Goal: Transaction & Acquisition: Purchase product/service

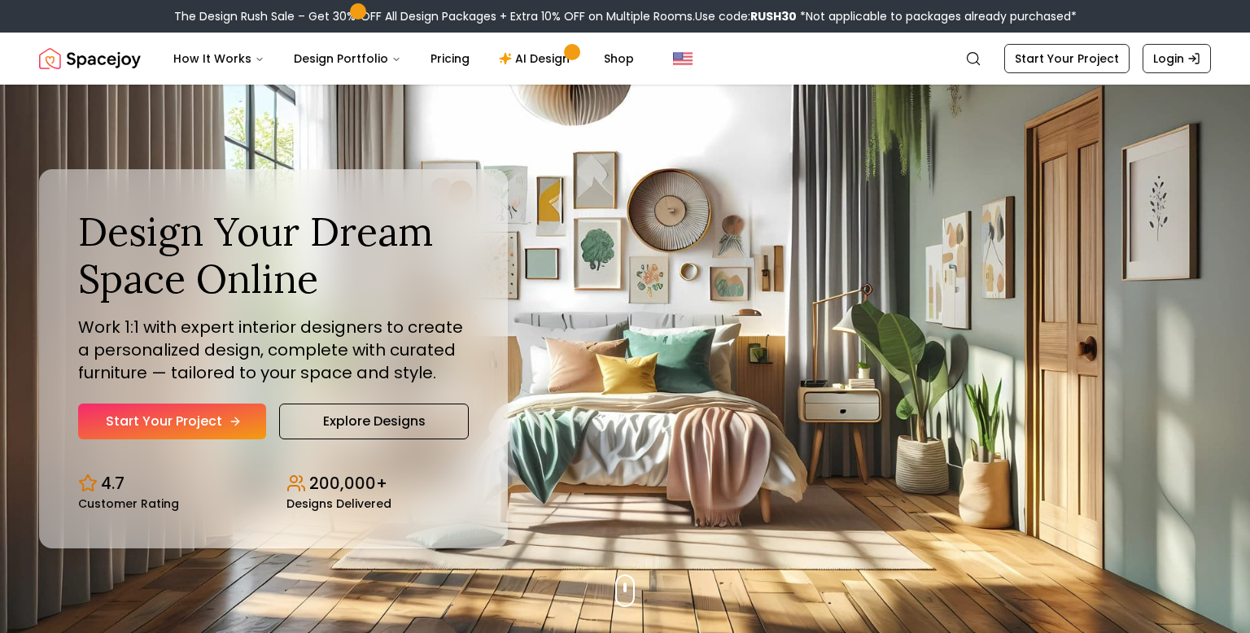
click at [210, 433] on link "Start Your Project" at bounding box center [172, 422] width 188 height 36
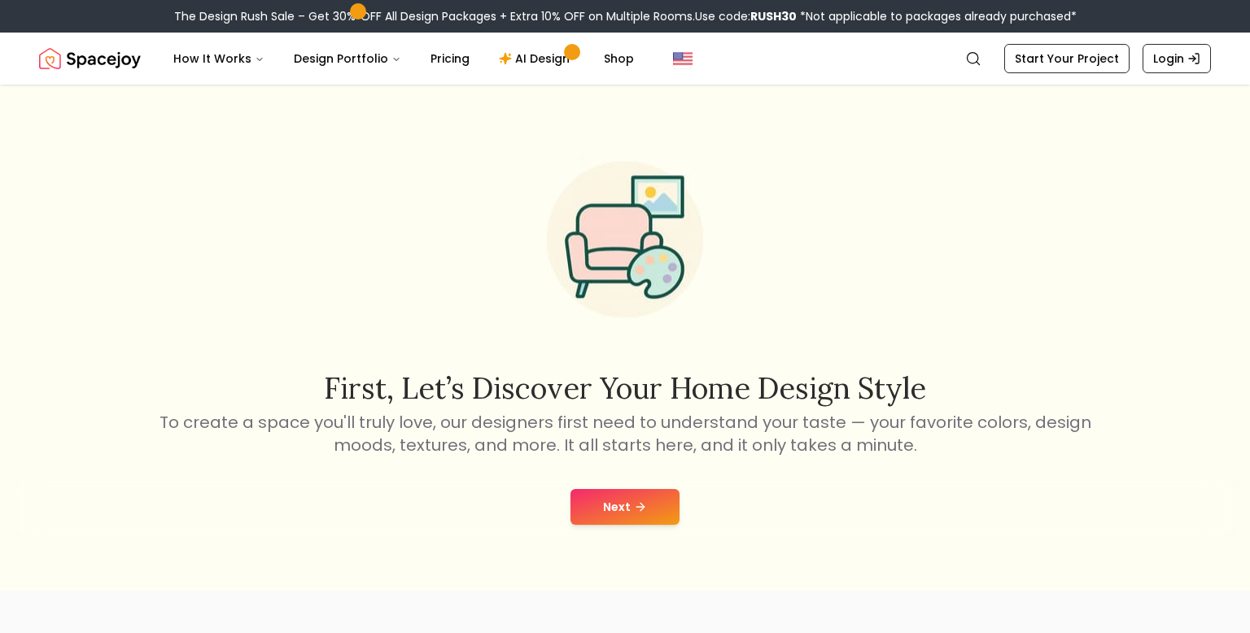
click at [614, 510] on button "Next" at bounding box center [625, 507] width 109 height 36
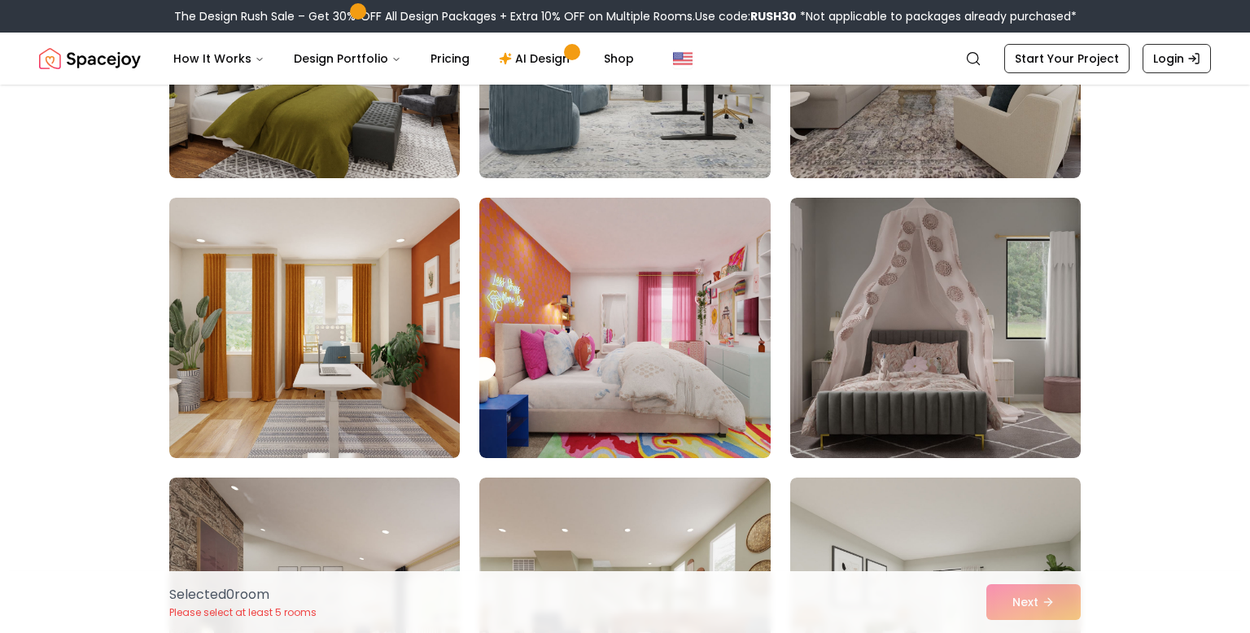
scroll to position [3665, 0]
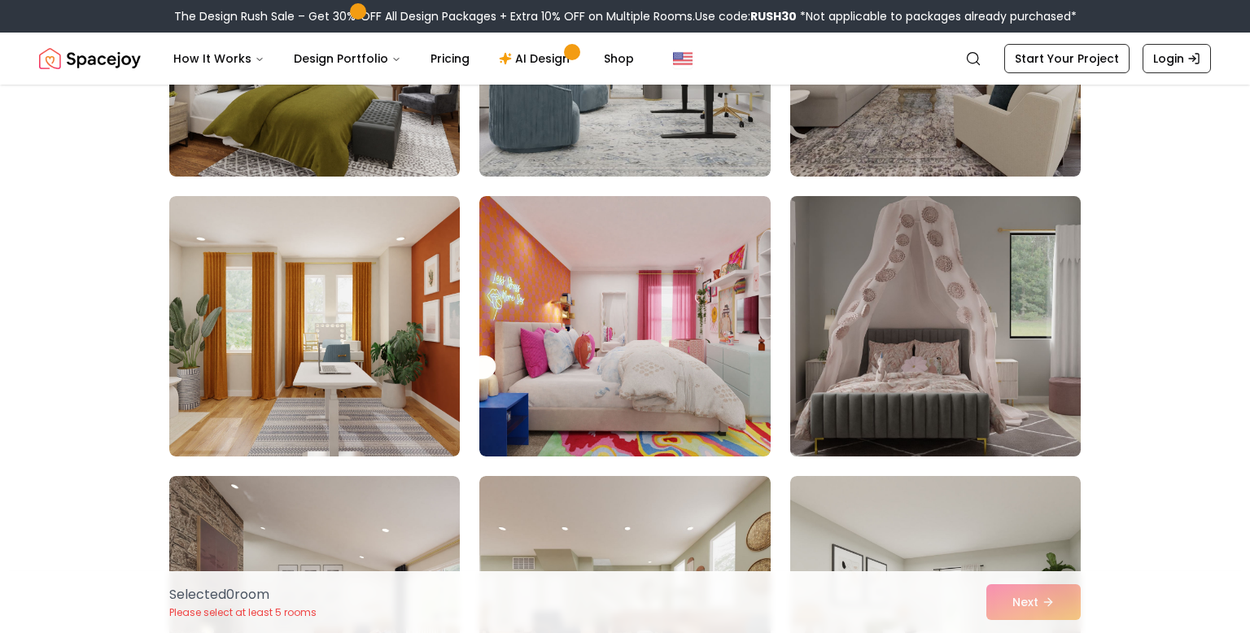
click at [885, 334] on img at bounding box center [935, 326] width 305 height 273
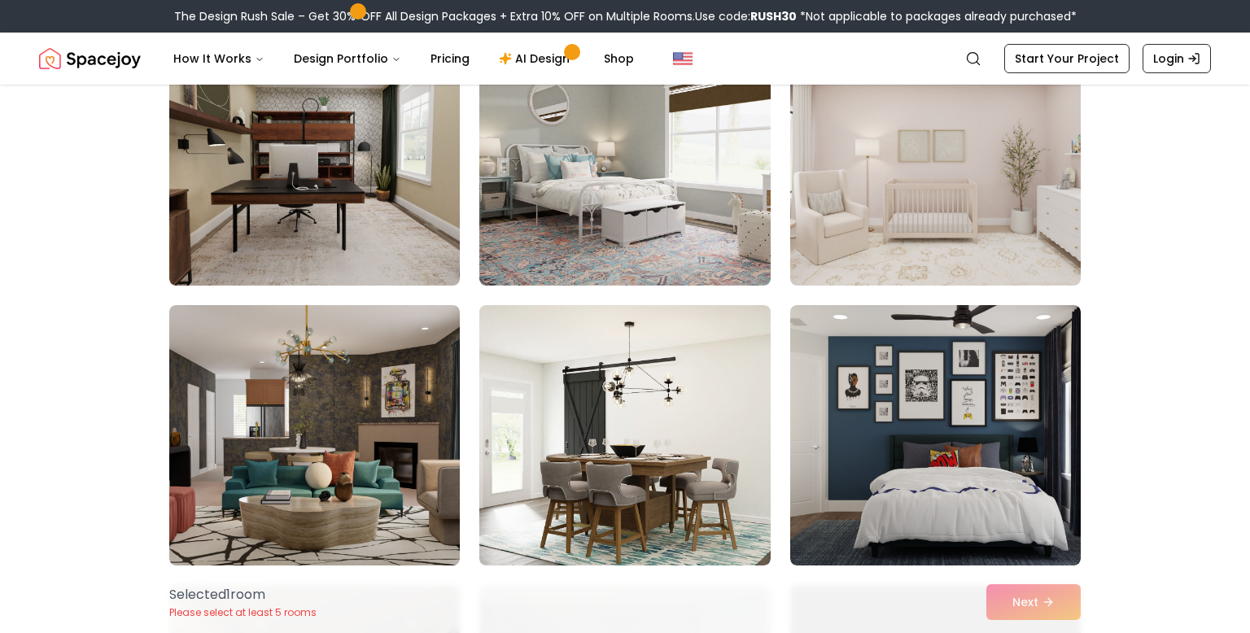
scroll to position [5247, 0]
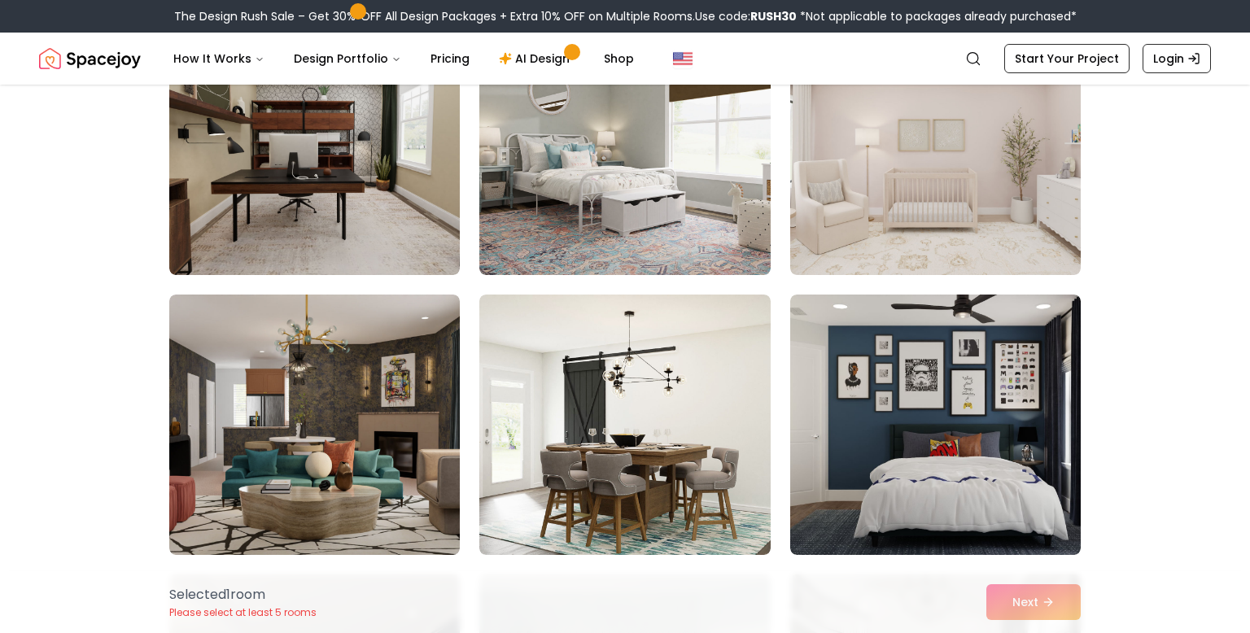
click at [885, 334] on img at bounding box center [935, 425] width 291 height 260
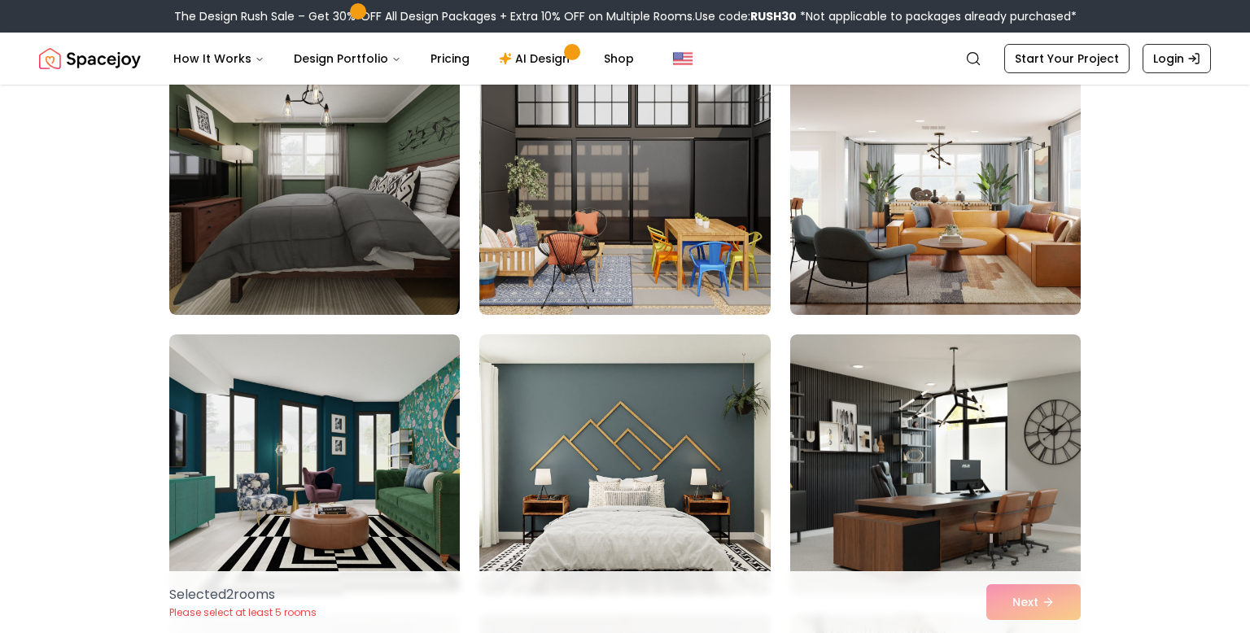
scroll to position [7728, 0]
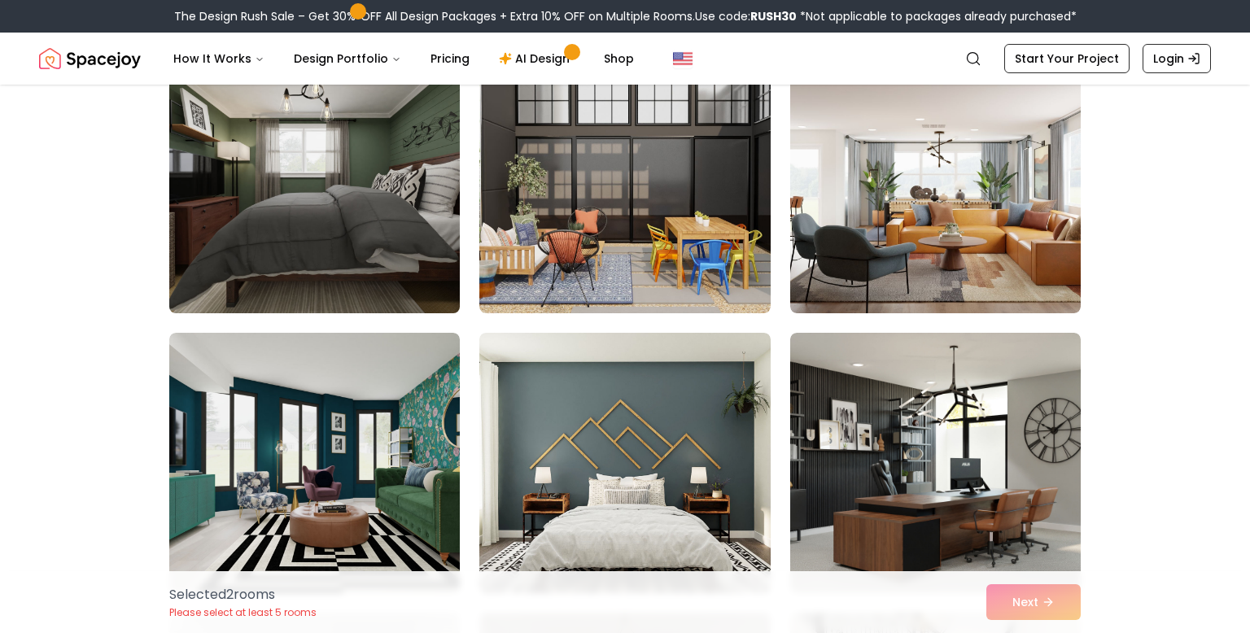
click at [322, 193] on img at bounding box center [314, 182] width 305 height 273
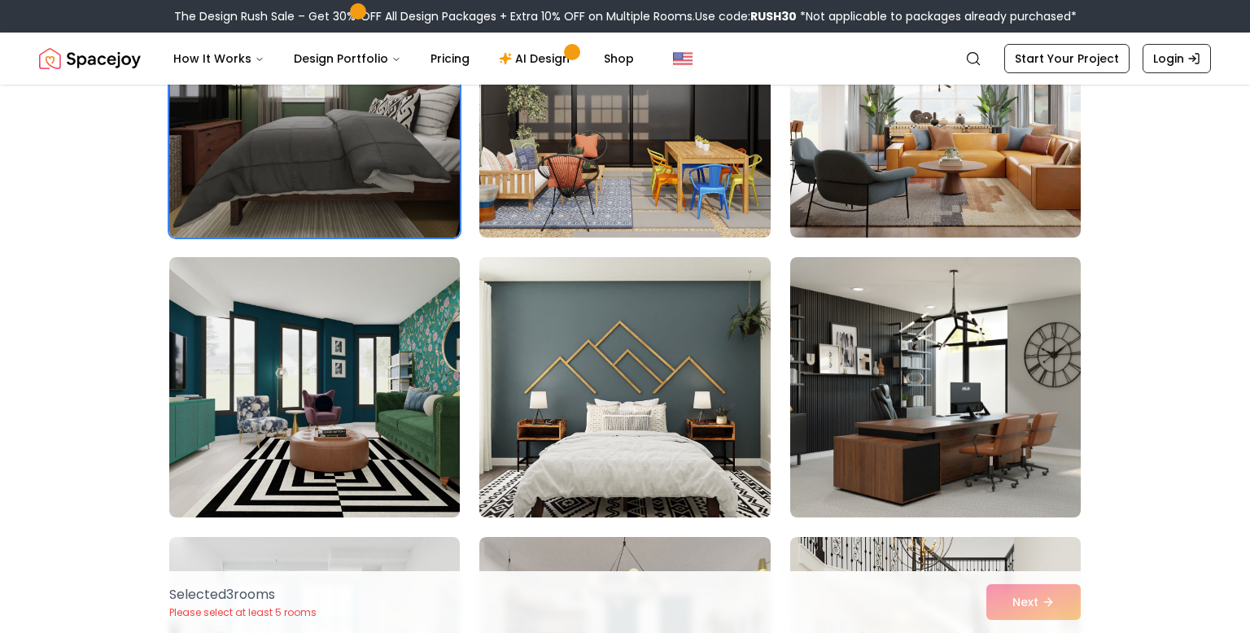
scroll to position [7804, 0]
click at [668, 335] on img at bounding box center [624, 387] width 305 height 273
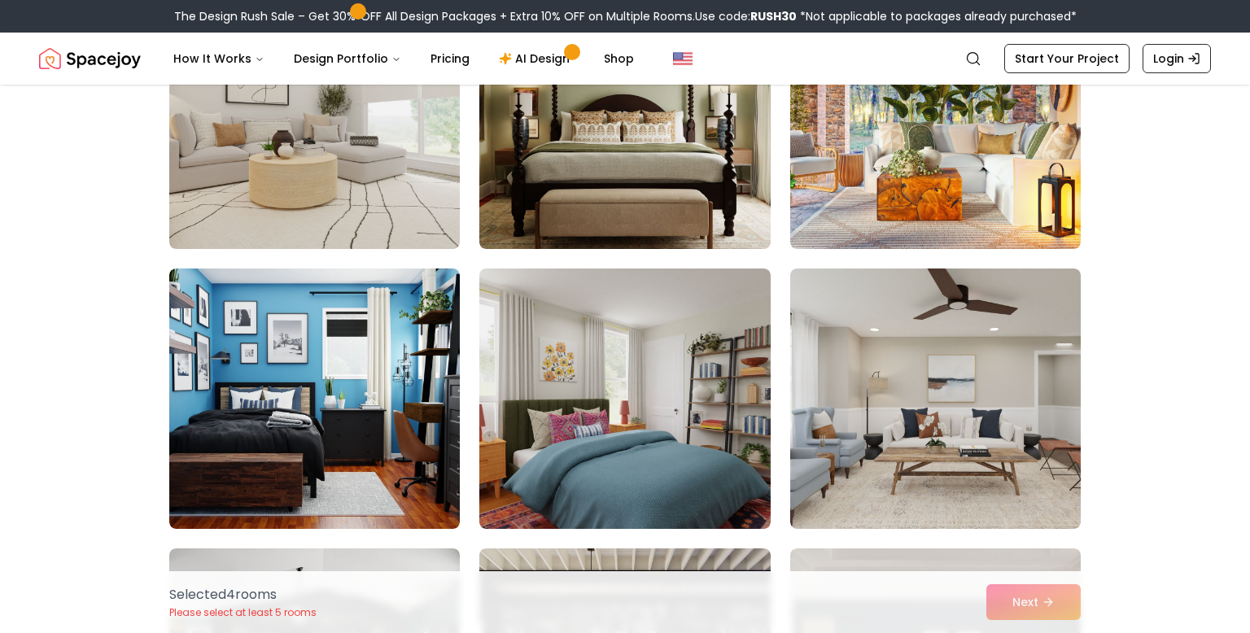
scroll to position [6971, 0]
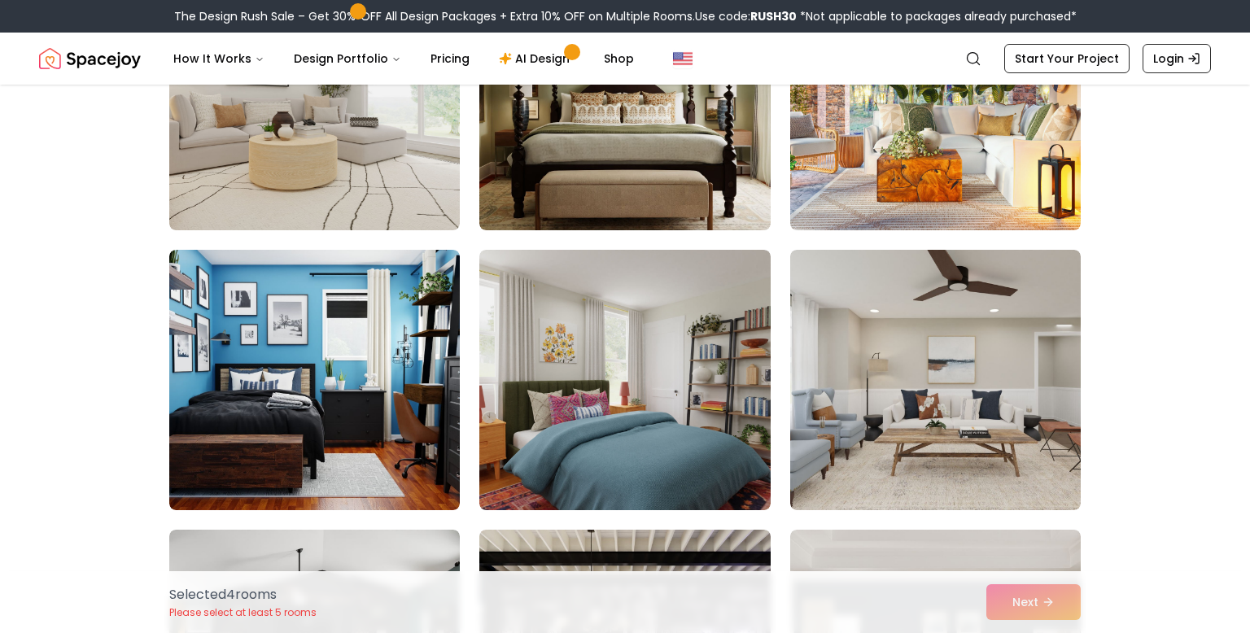
click at [668, 335] on img at bounding box center [624, 380] width 291 height 260
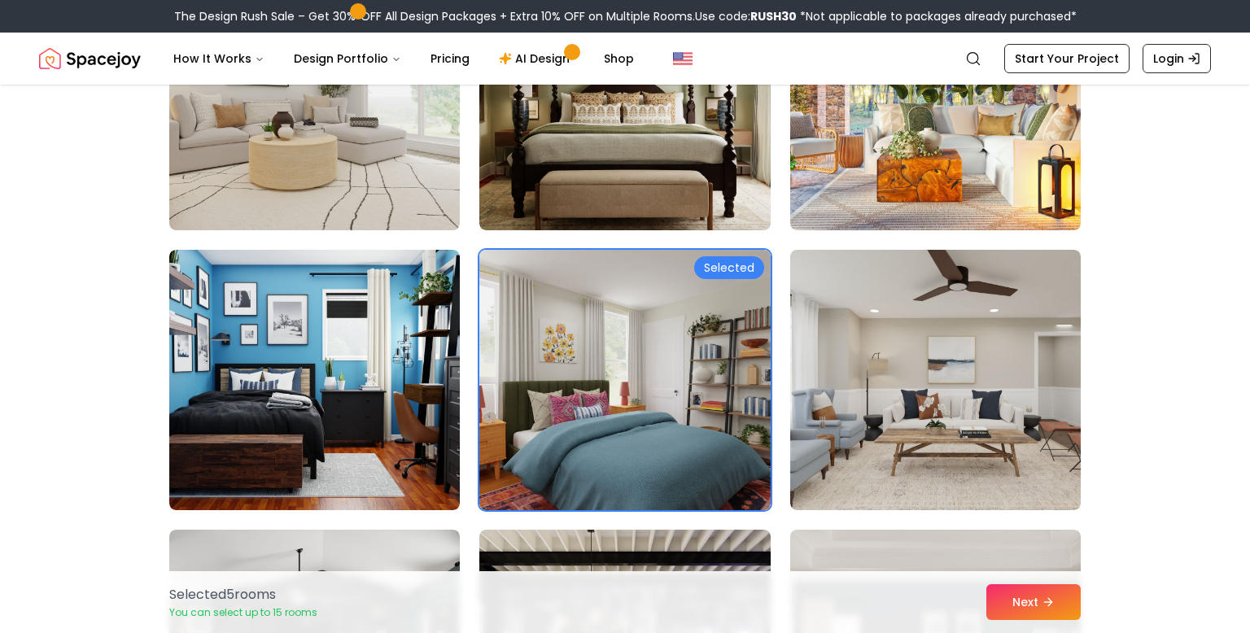
click at [668, 335] on img at bounding box center [624, 380] width 291 height 260
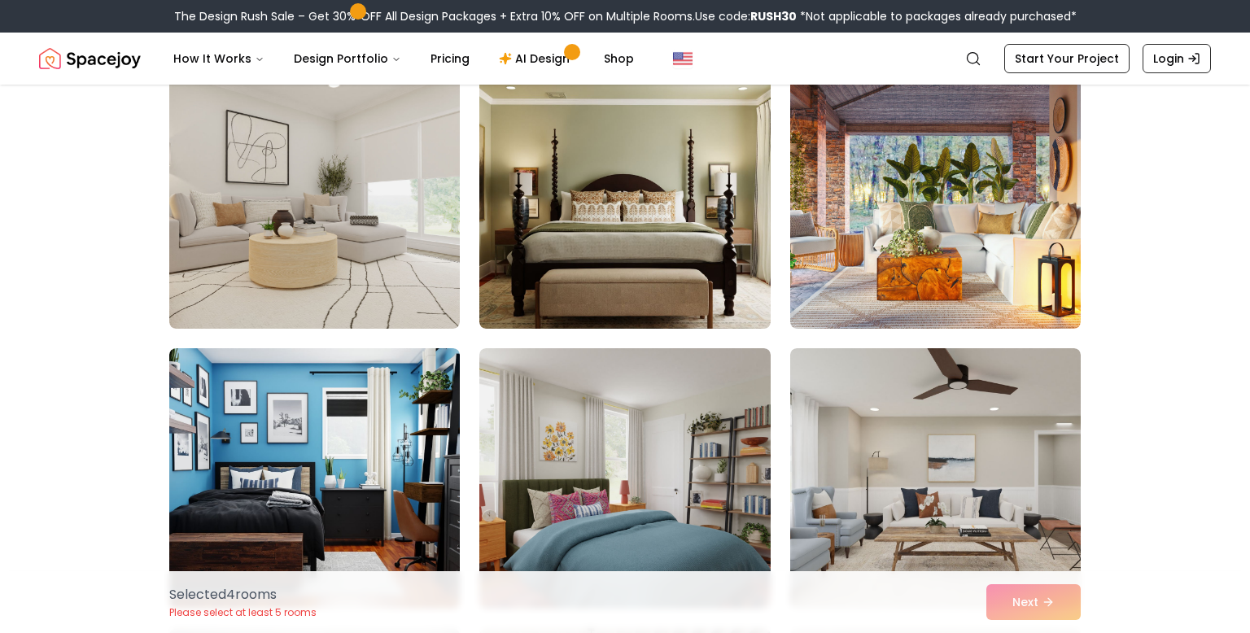
scroll to position [6857, 0]
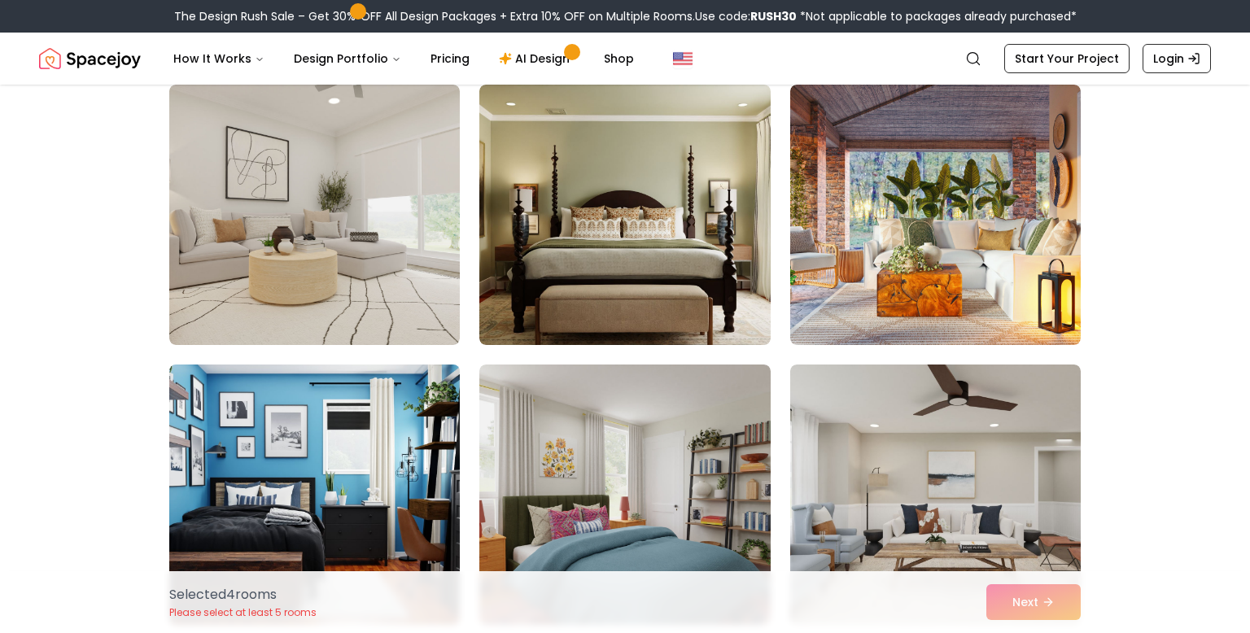
click at [419, 430] on img at bounding box center [314, 494] width 305 height 273
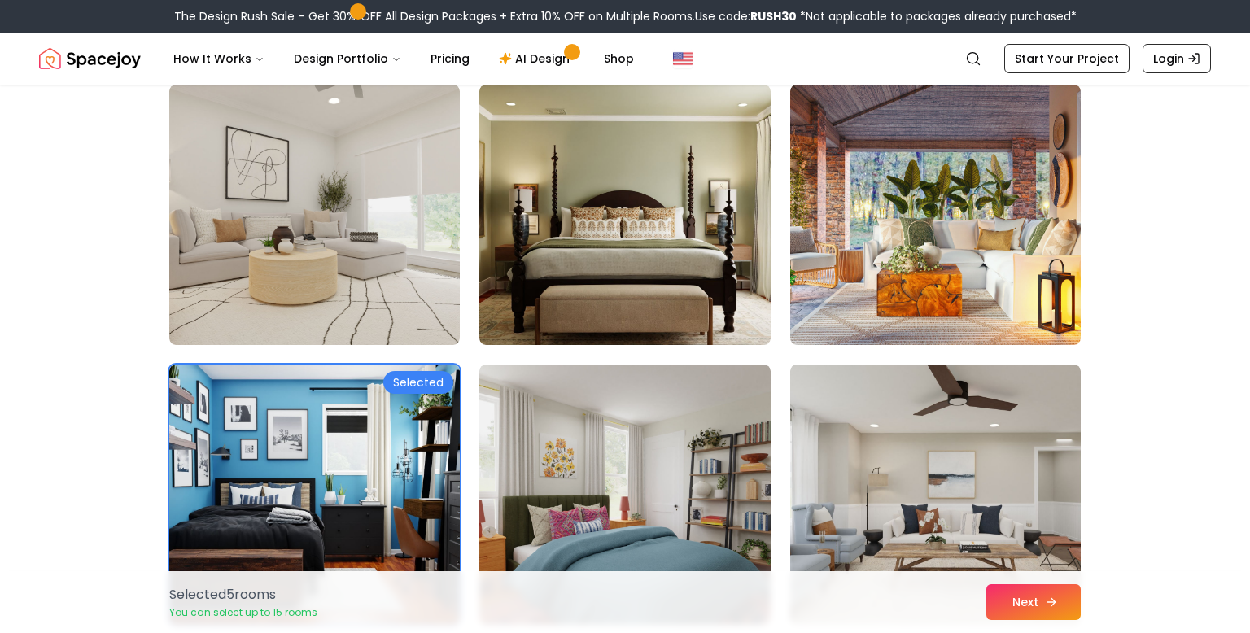
click at [1054, 606] on icon at bounding box center [1051, 602] width 13 height 13
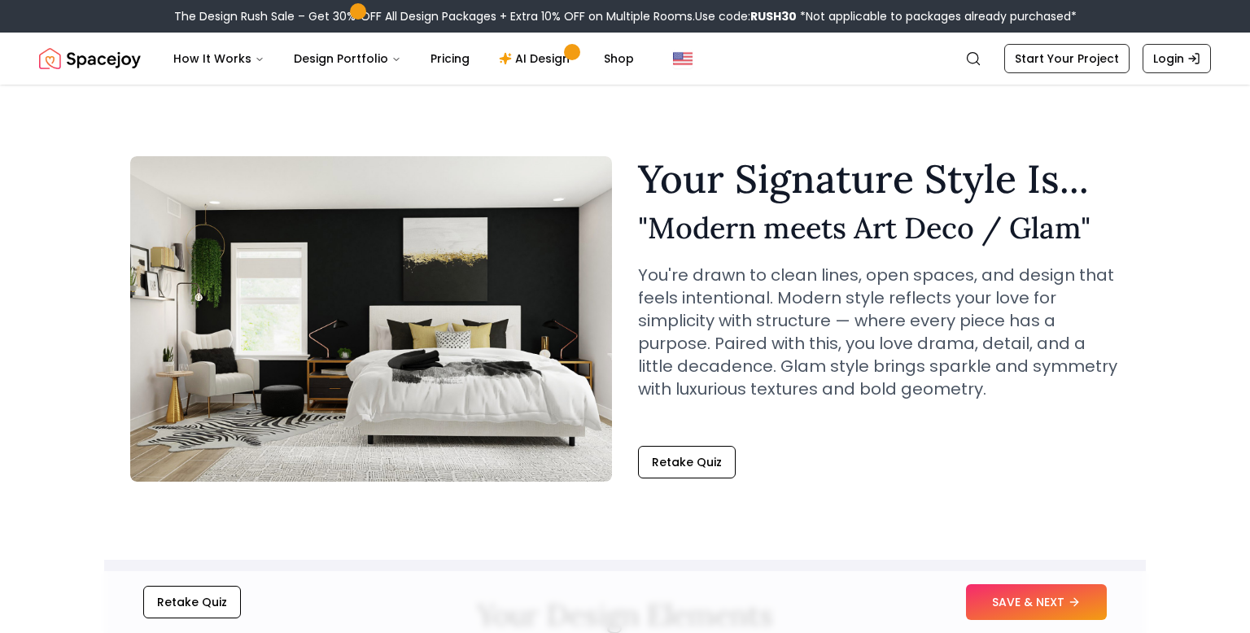
click at [1054, 606] on button "SAVE & NEXT" at bounding box center [1036, 602] width 141 height 36
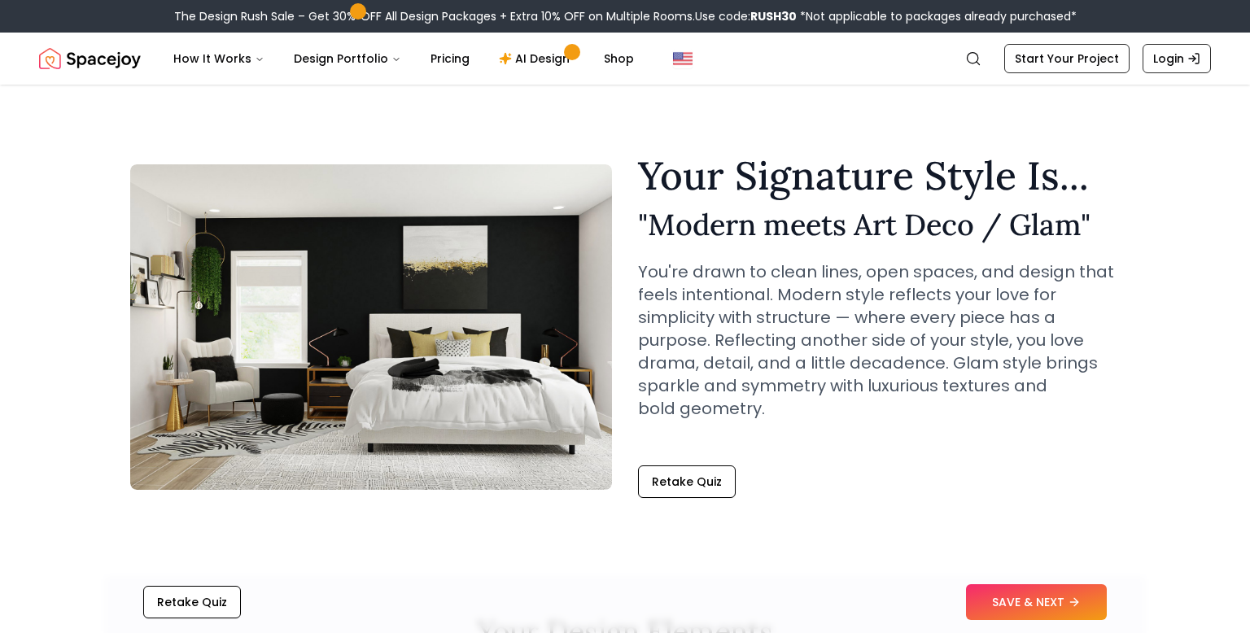
click at [1054, 606] on button "SAVE & NEXT" at bounding box center [1036, 602] width 141 height 36
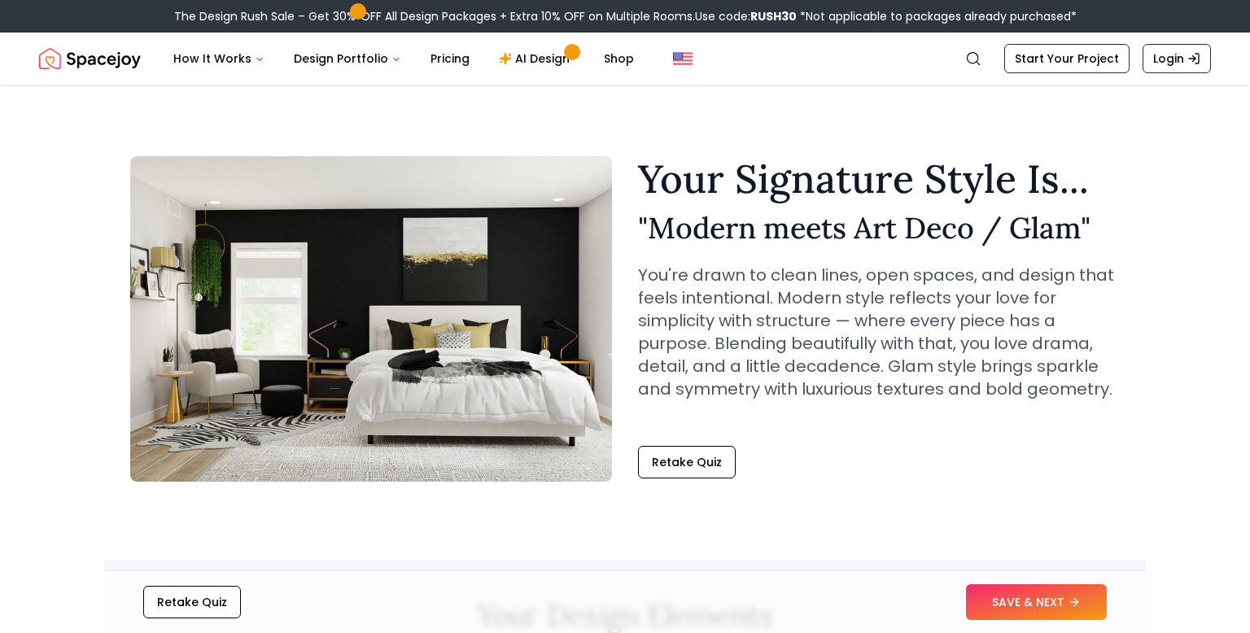
click at [1054, 606] on button "SAVE & NEXT" at bounding box center [1036, 602] width 141 height 36
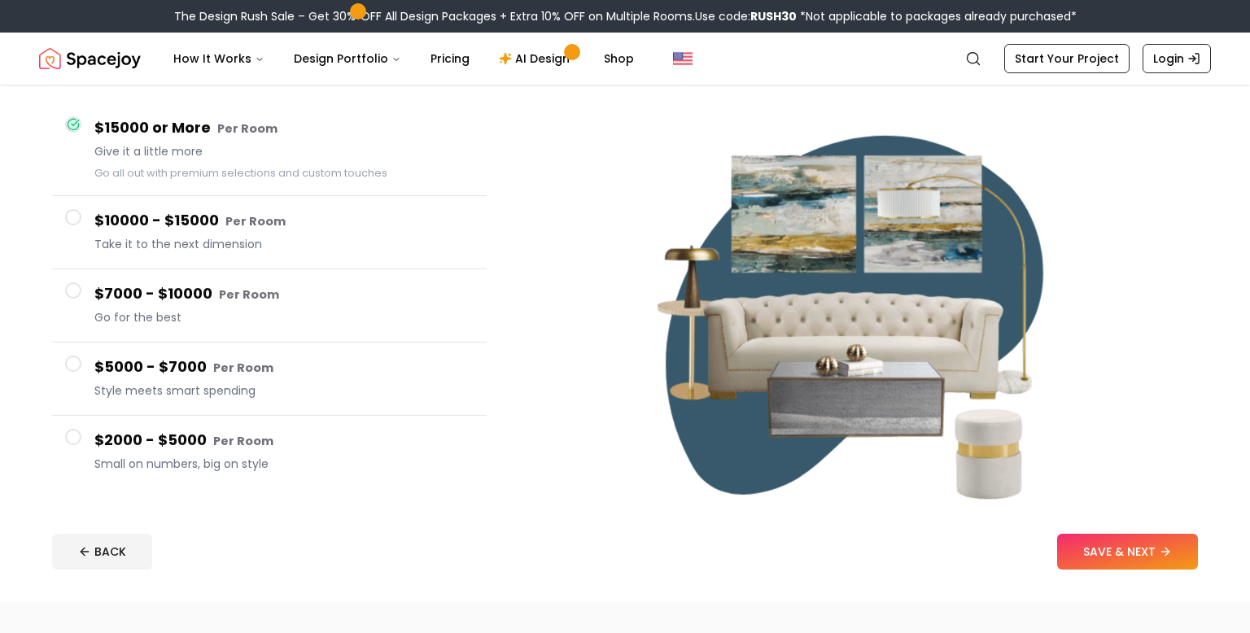
scroll to position [136, 0]
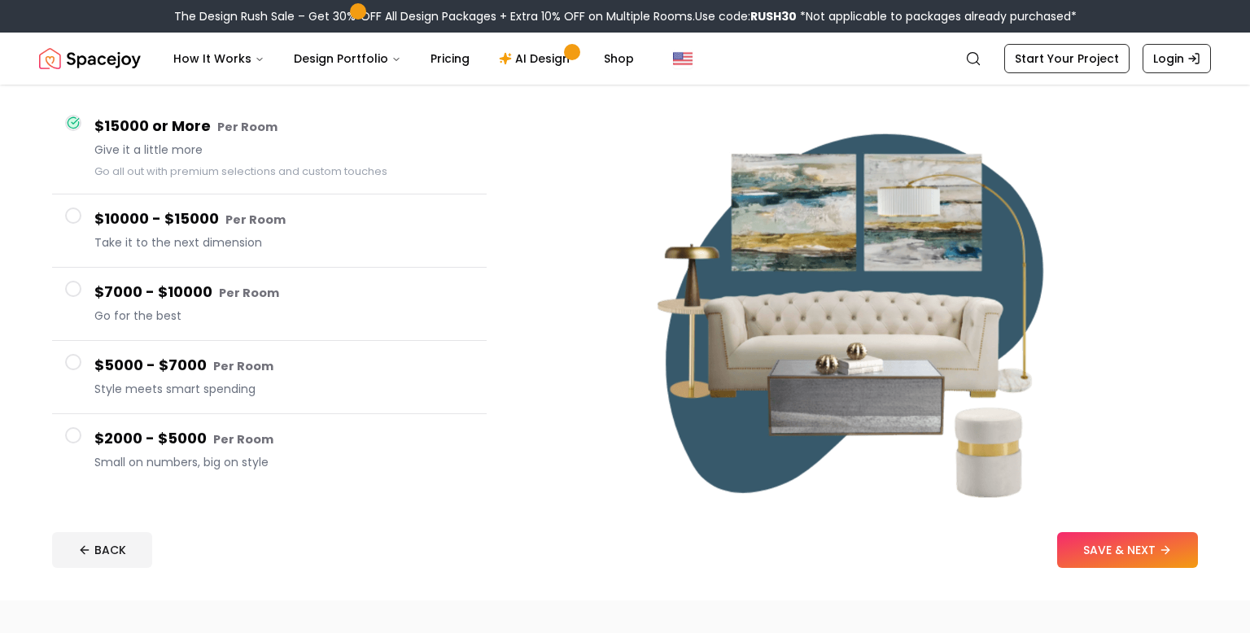
click at [170, 386] on span "Style meets smart spending" at bounding box center [283, 389] width 379 height 16
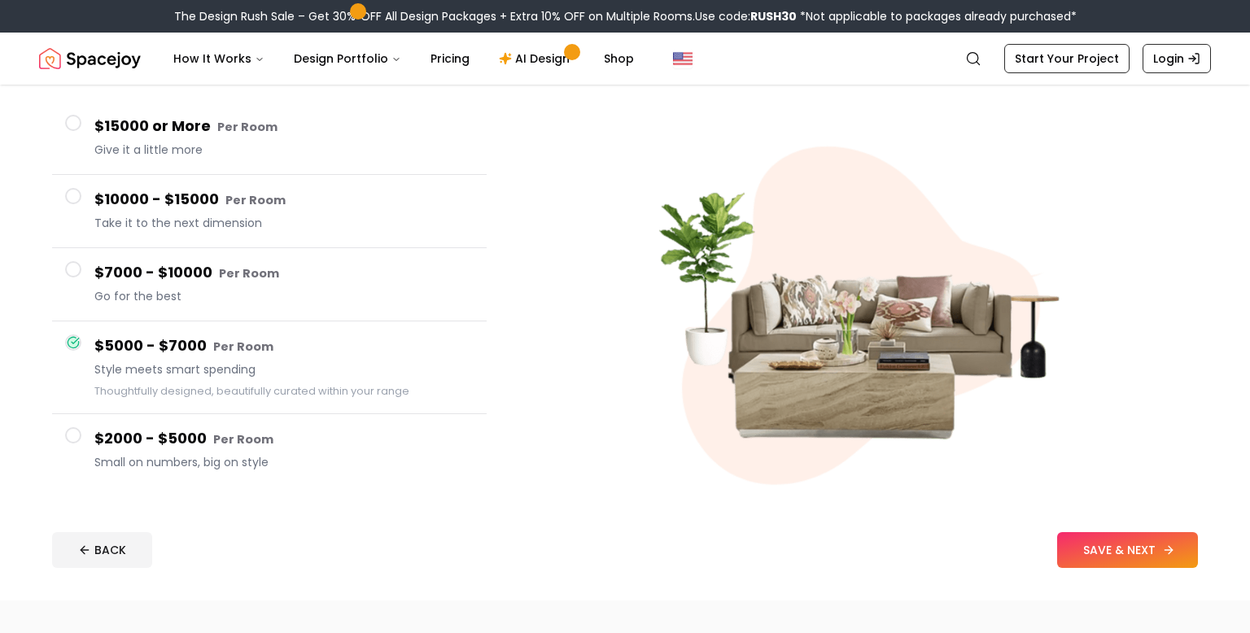
click at [1059, 556] on button "SAVE & NEXT" at bounding box center [1127, 550] width 141 height 36
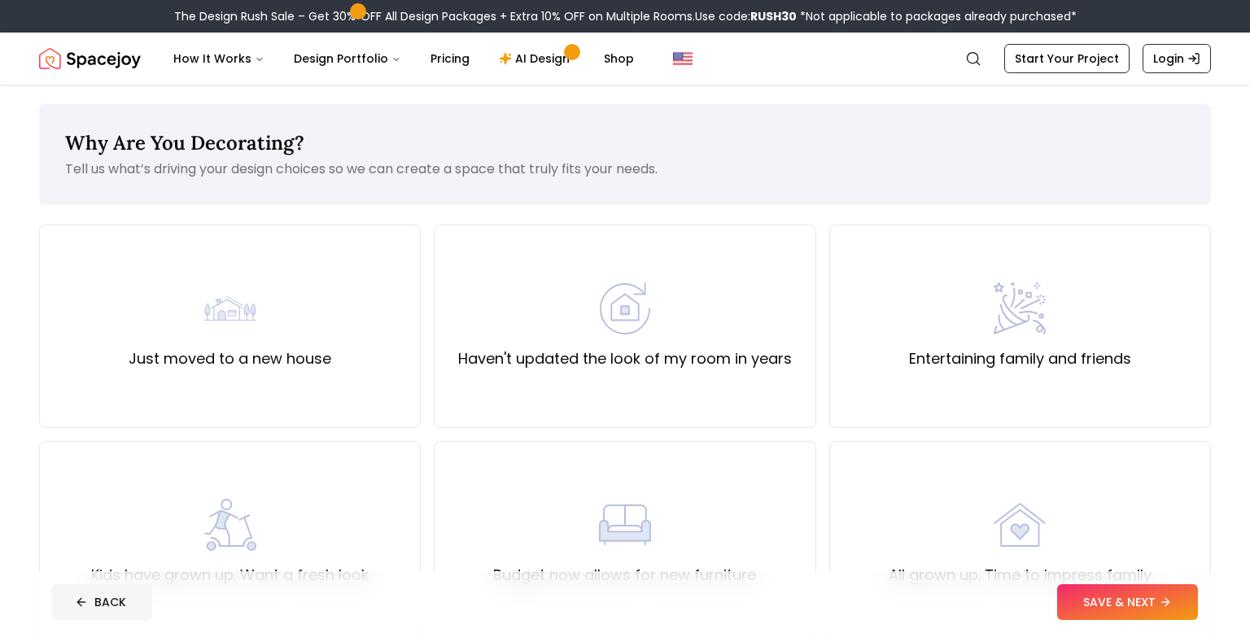
click at [68, 612] on button "BACK" at bounding box center [102, 602] width 100 height 36
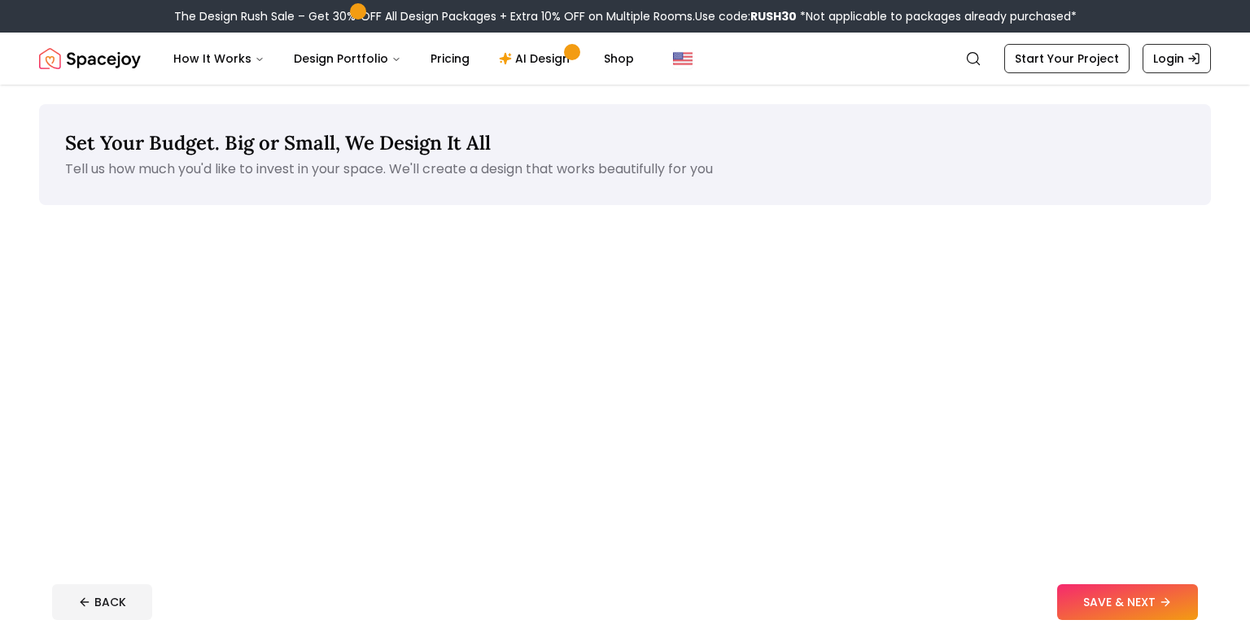
scroll to position [136, 0]
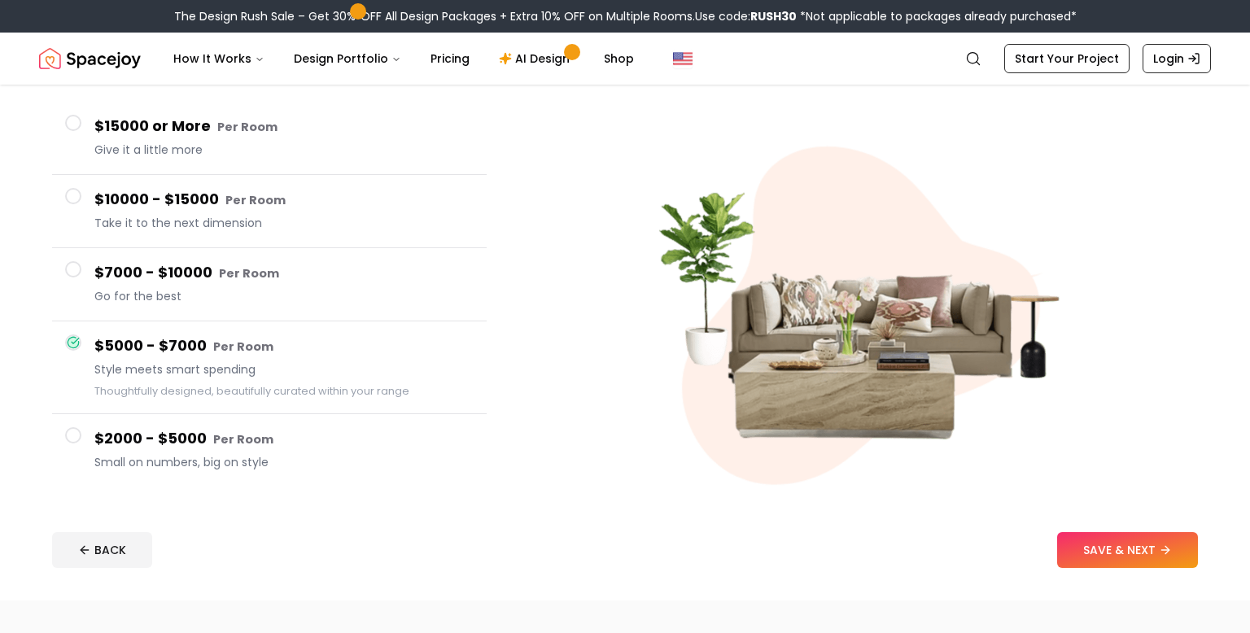
click at [129, 152] on span "Give it a little more" at bounding box center [283, 150] width 379 height 16
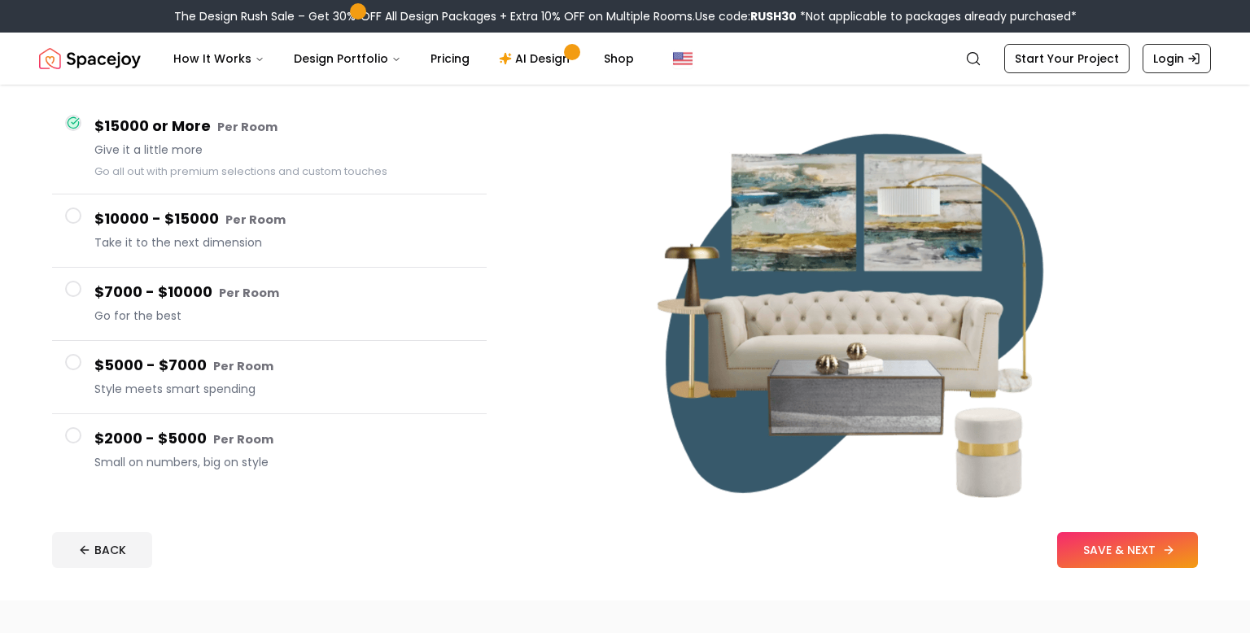
click at [1154, 550] on button "SAVE & NEXT" at bounding box center [1127, 550] width 141 height 36
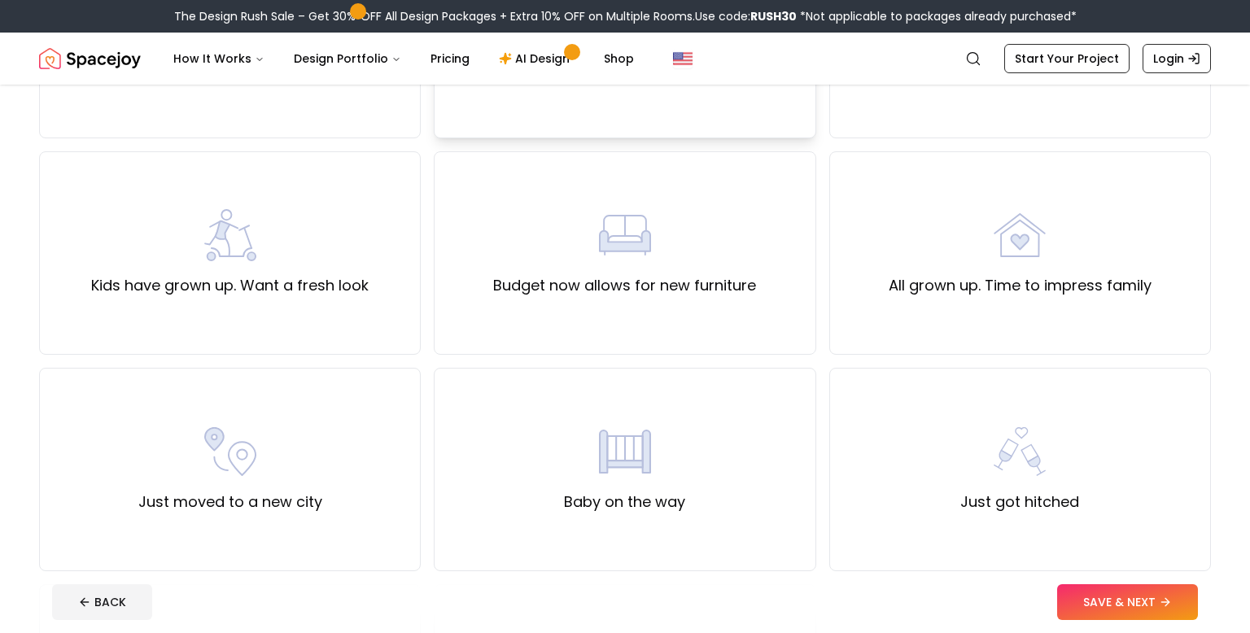
scroll to position [293, 0]
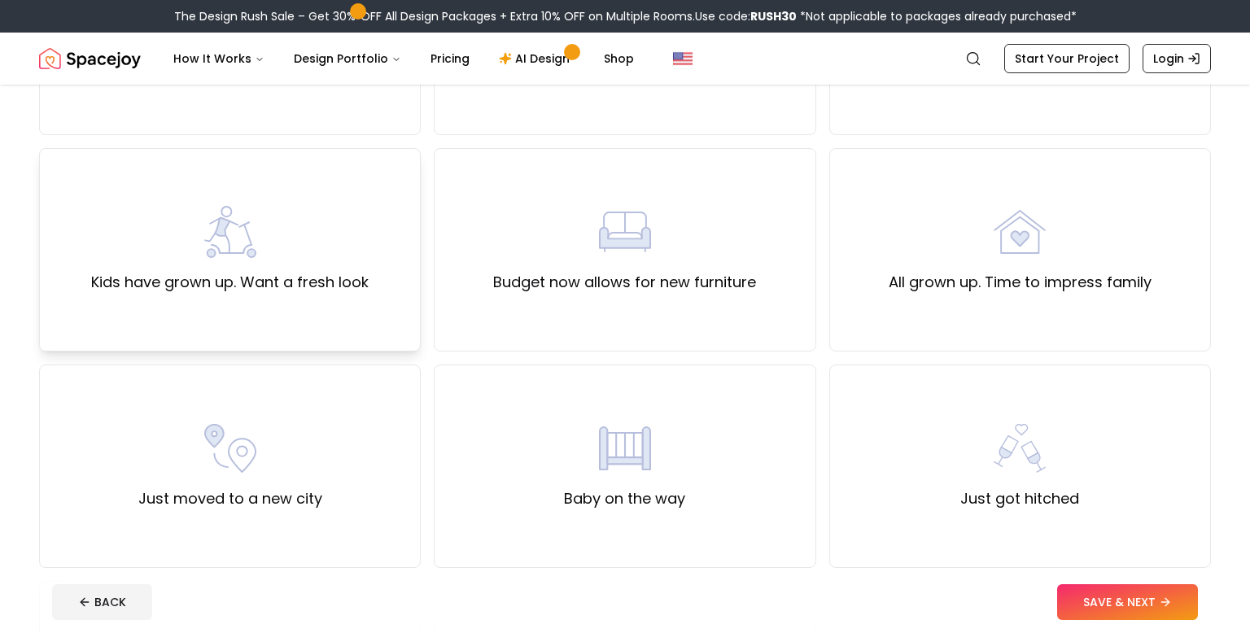
click at [305, 291] on label "Kids have grown up. Want a fresh look" at bounding box center [230, 282] width 278 height 23
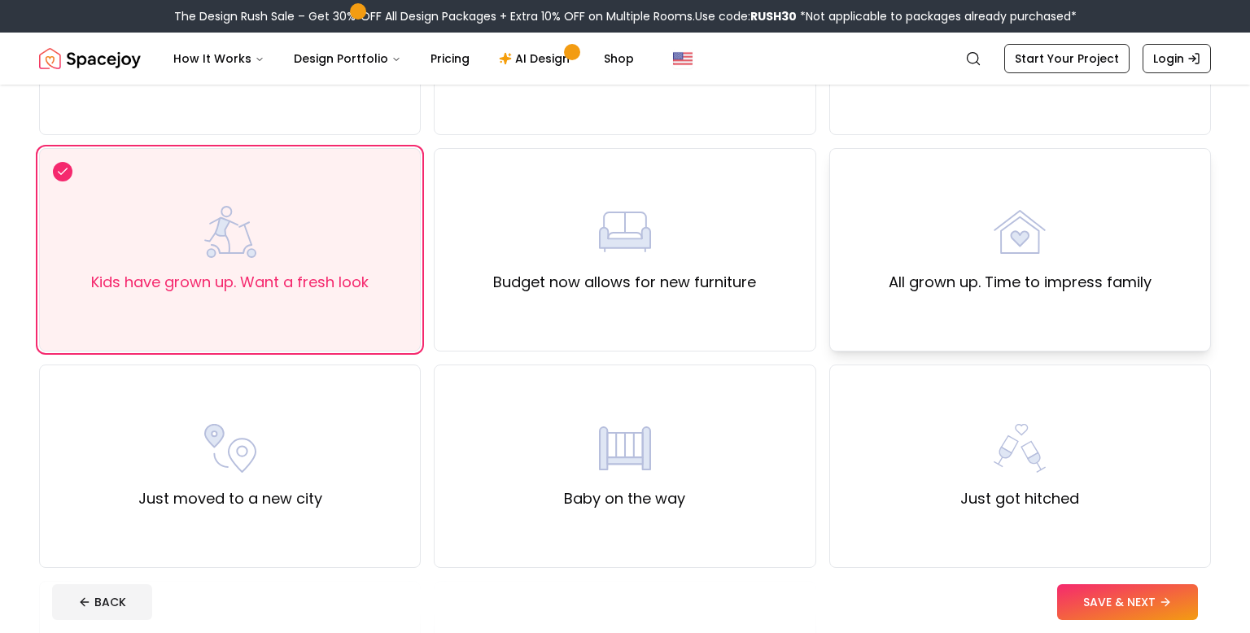
click at [913, 249] on div "All grown up. Time to impress family" at bounding box center [1020, 250] width 263 height 88
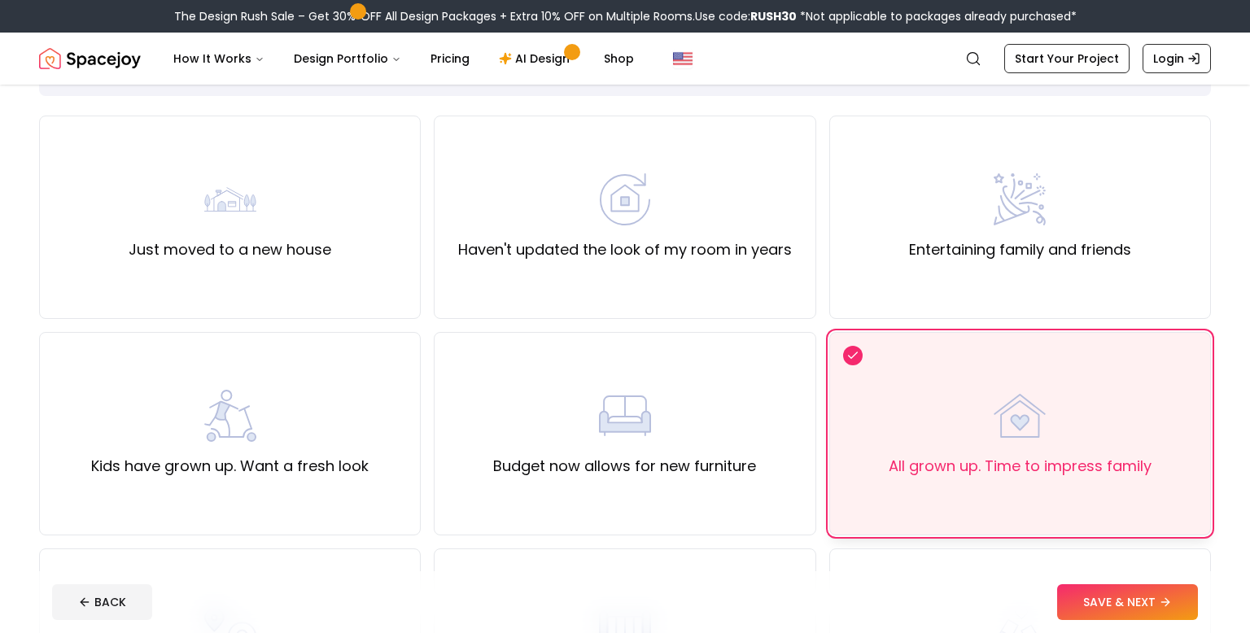
scroll to position [112, 0]
click at [1139, 608] on button "SAVE & NEXT" at bounding box center [1127, 602] width 141 height 36
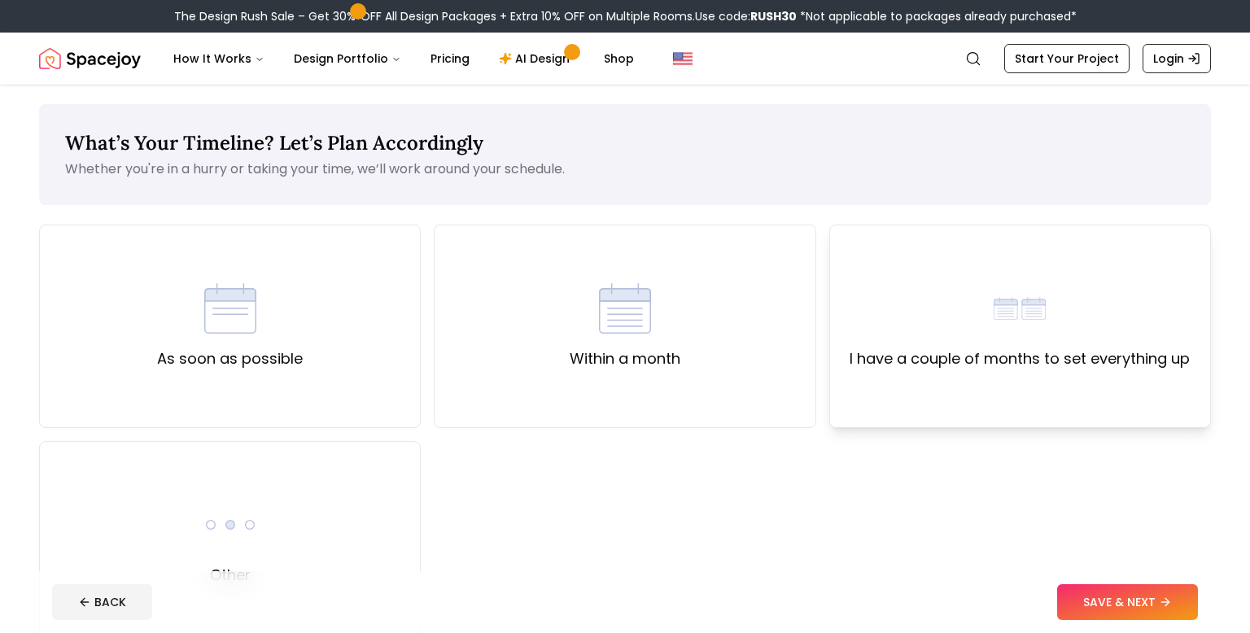
click at [1083, 386] on div "I have a couple of months to set everything up" at bounding box center [1020, 326] width 382 height 203
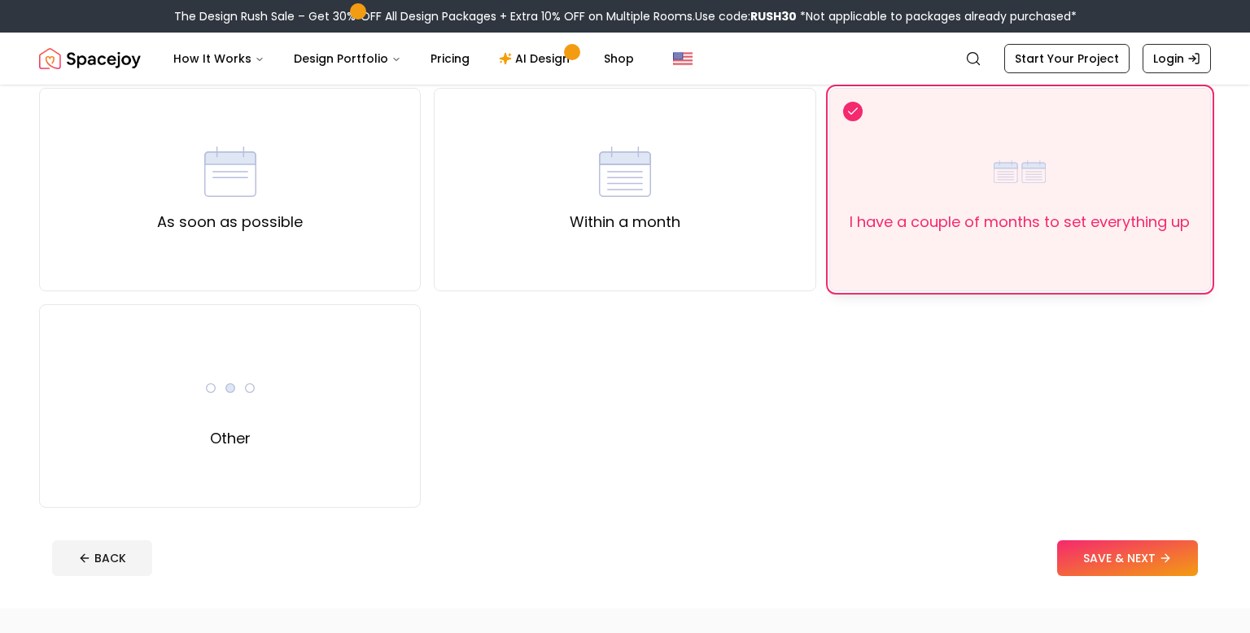
scroll to position [138, 0]
click at [1129, 561] on button "SAVE & NEXT" at bounding box center [1127, 558] width 141 height 36
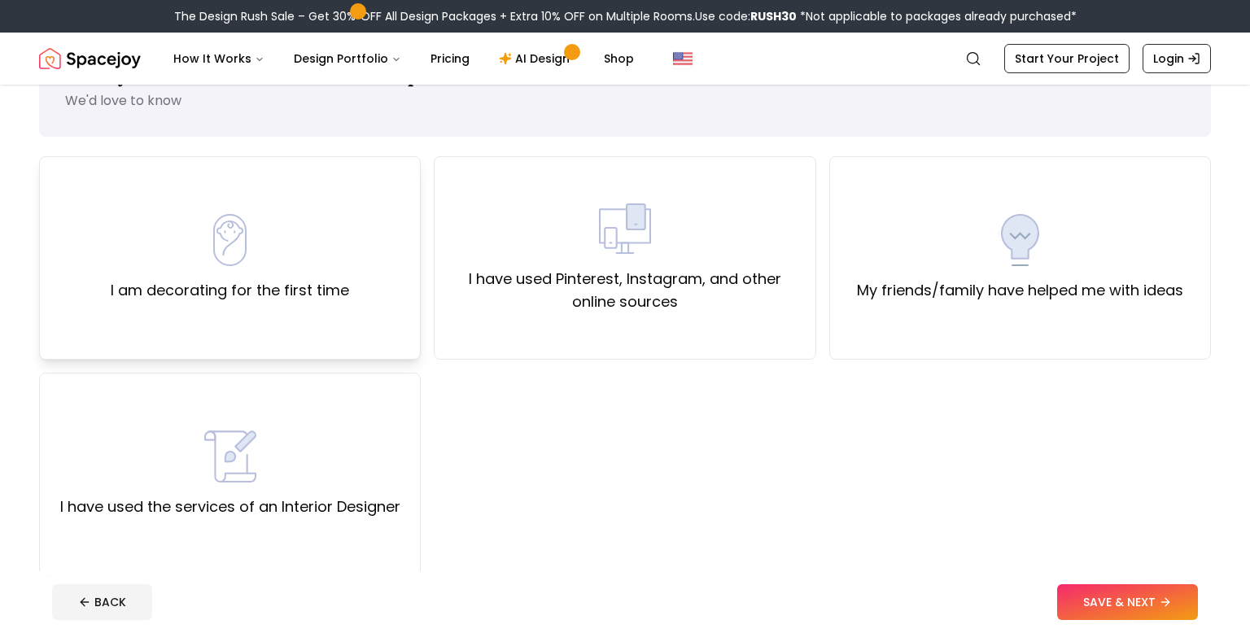
scroll to position [75, 0]
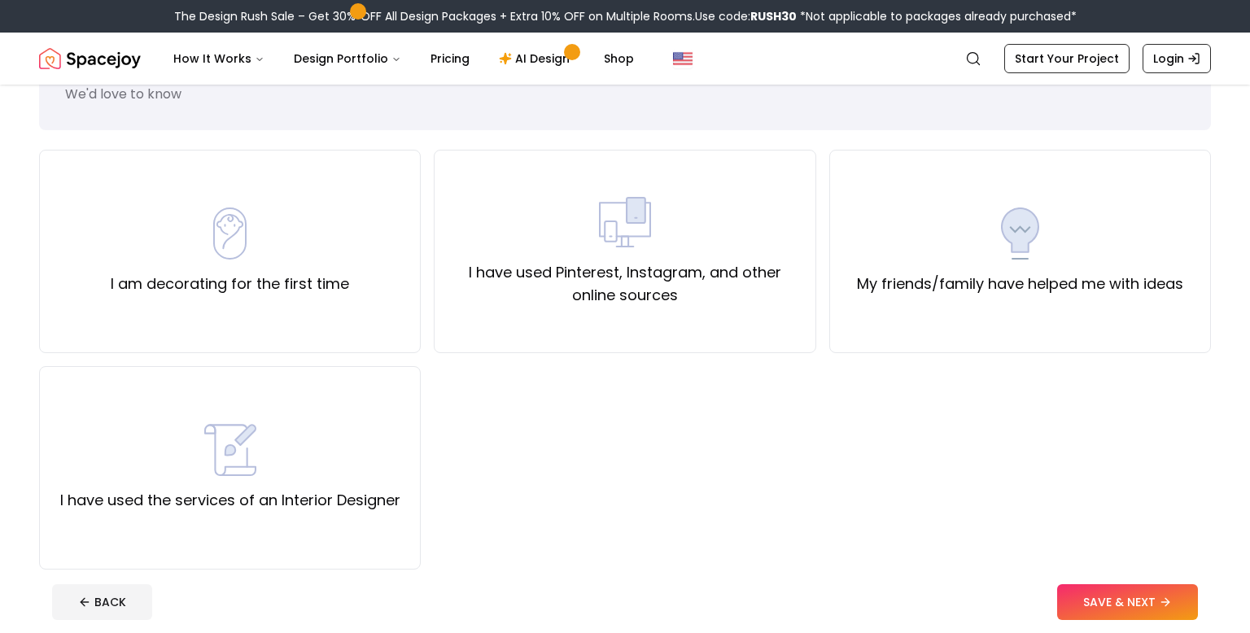
click at [429, 294] on div "I am decorating for the first time I have used Pinterest, Instagram, and other …" at bounding box center [625, 360] width 1172 height 420
click at [559, 308] on div "I have used Pinterest, Instagram, and other online sources" at bounding box center [625, 251] width 382 height 203
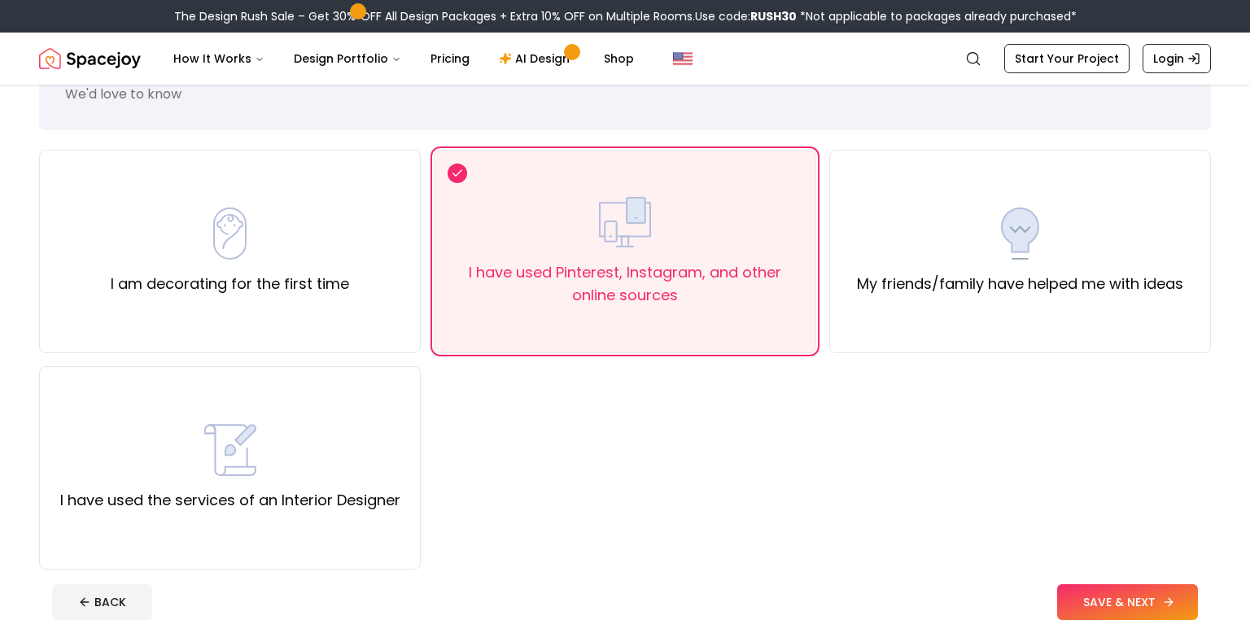
click at [1181, 608] on button "SAVE & NEXT" at bounding box center [1127, 602] width 141 height 36
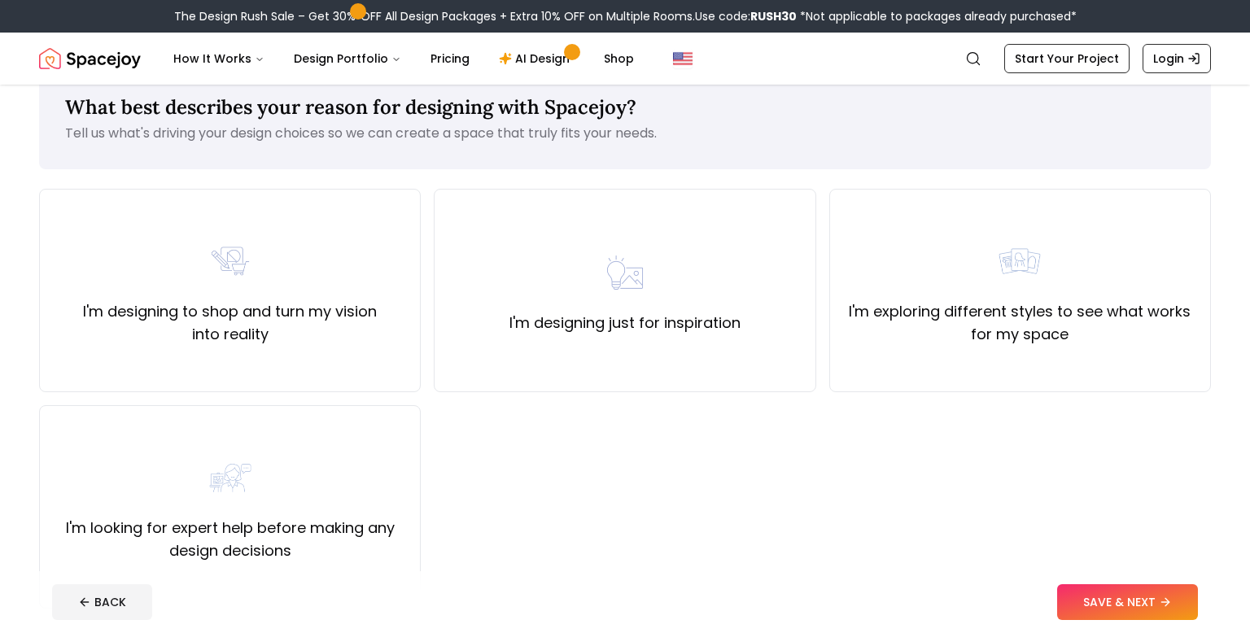
scroll to position [24, 0]
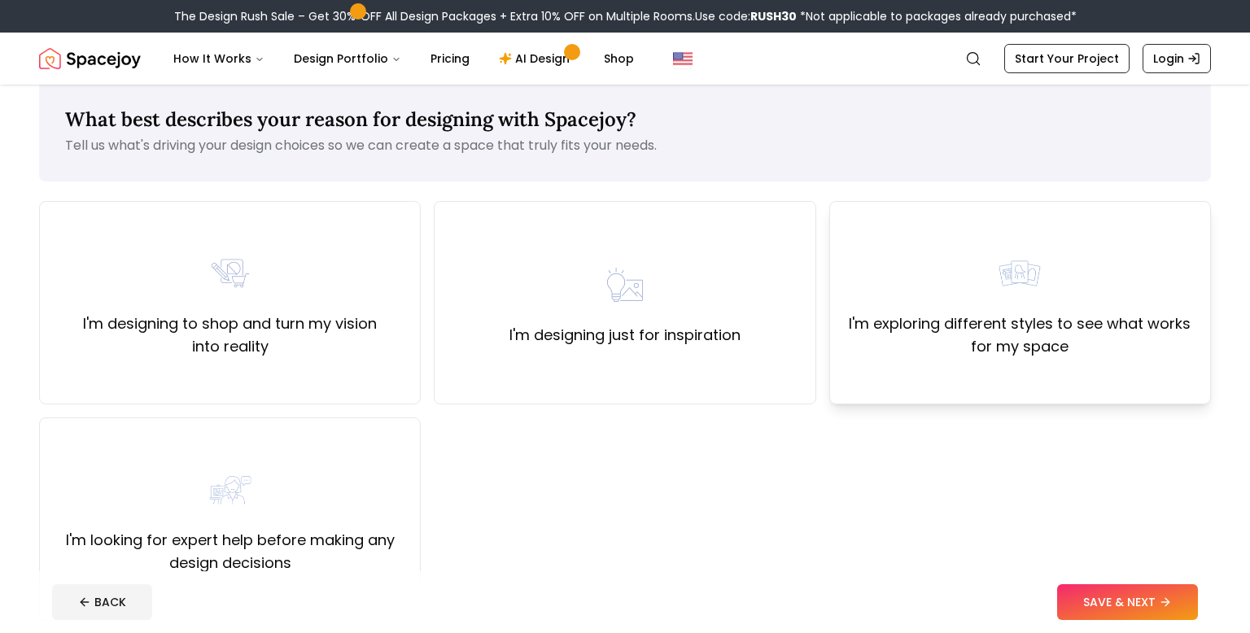
click at [877, 326] on label "I'm exploring different styles to see what works for my space" at bounding box center [1020, 336] width 354 height 46
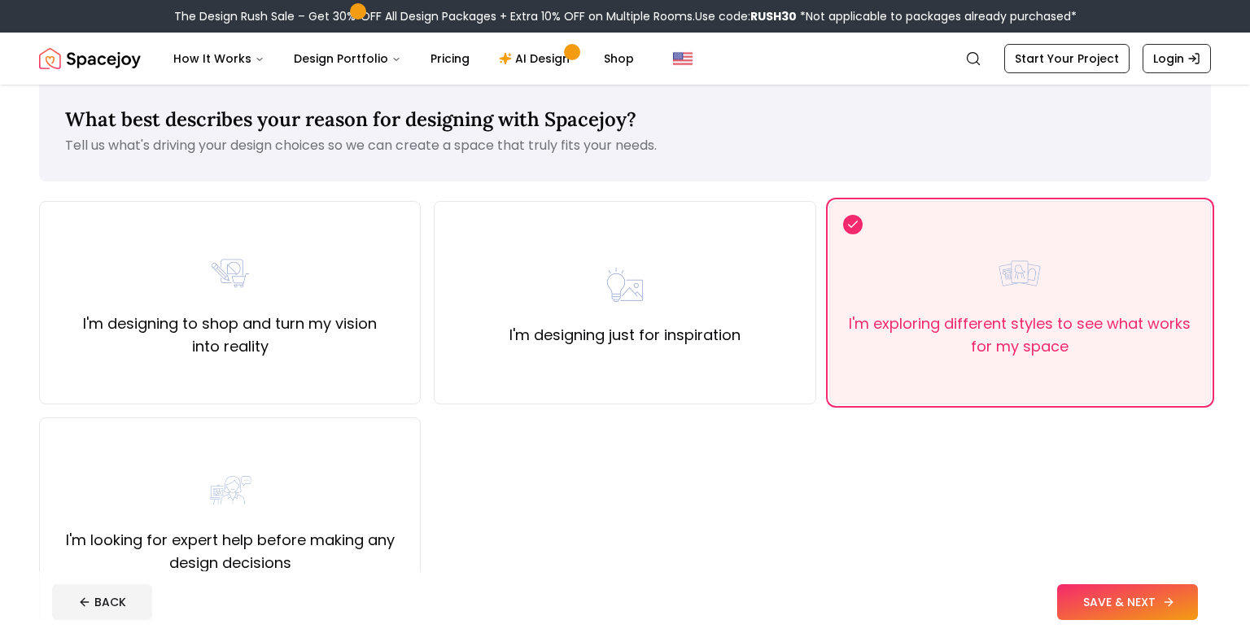
click at [1162, 601] on icon at bounding box center [1168, 602] width 13 height 13
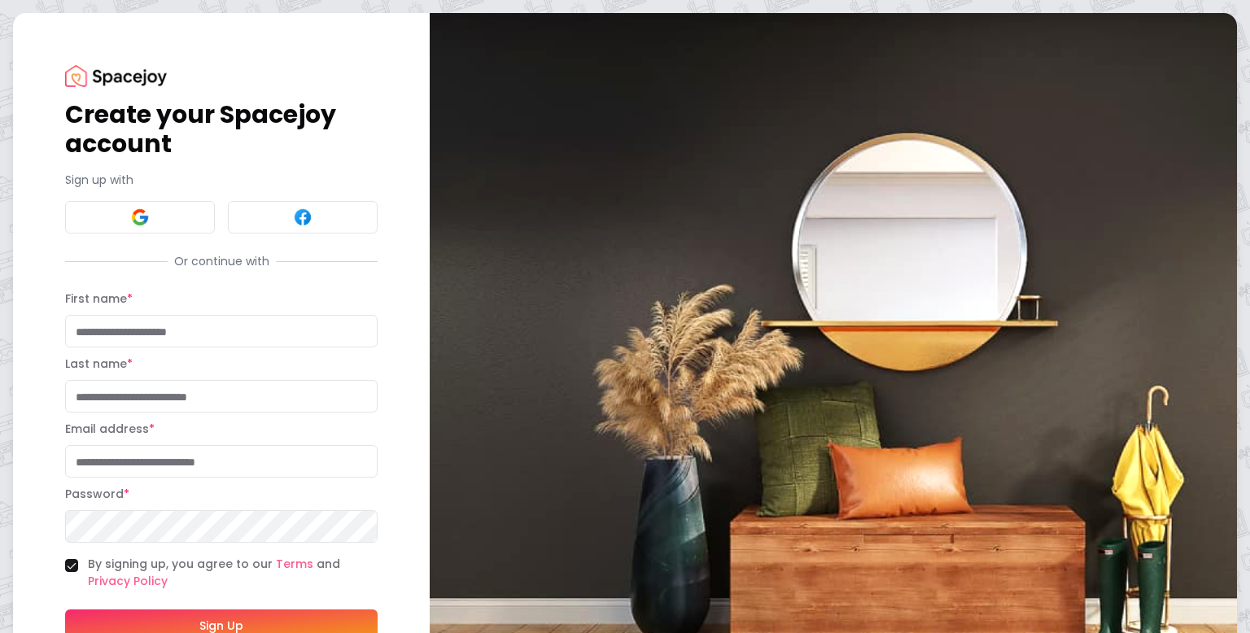
scroll to position [1, 0]
click at [176, 212] on button at bounding box center [140, 216] width 150 height 33
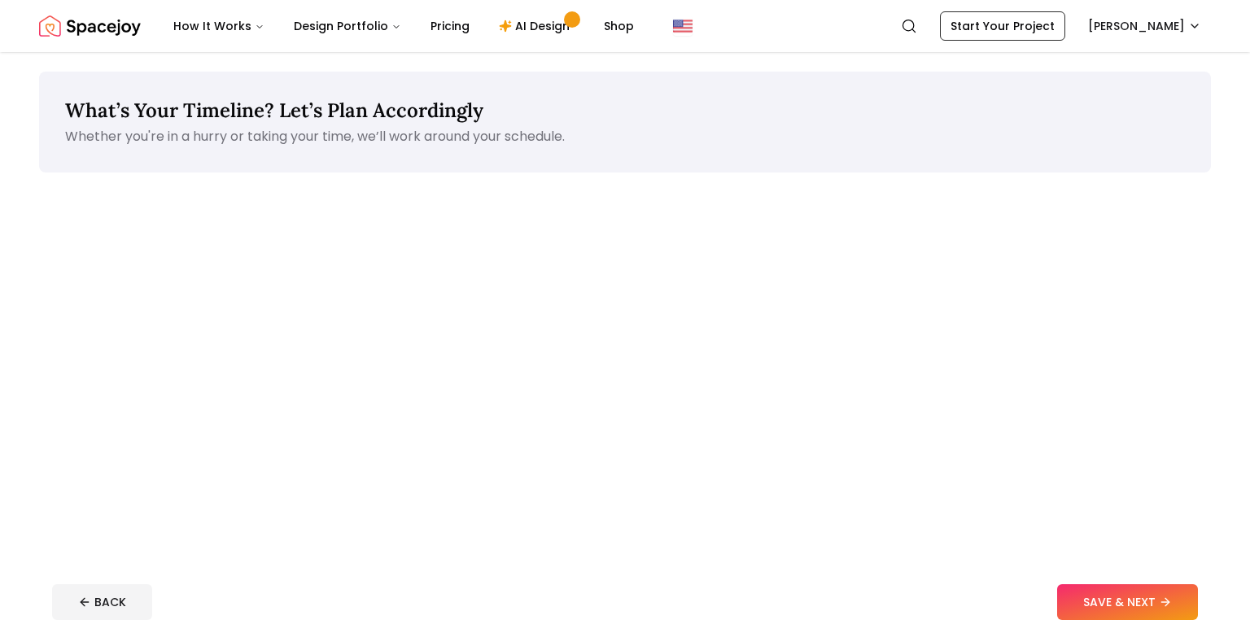
scroll to position [137, 0]
